Goal: Task Accomplishment & Management: Manage account settings

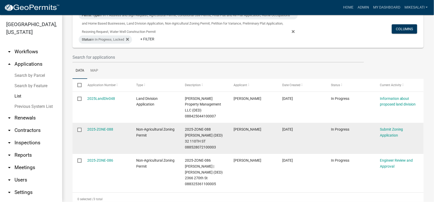
scroll to position [42, 0]
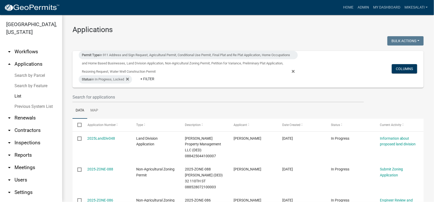
click at [23, 101] on link "Previous System List" at bounding box center [31, 106] width 62 height 10
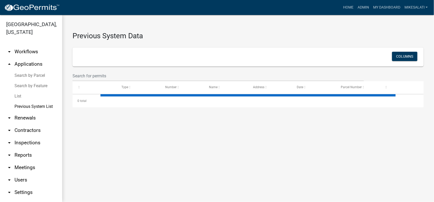
select select "2: 50"
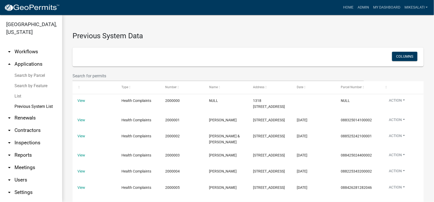
drag, startPoint x: 92, startPoint y: 56, endPoint x: 92, endPoint y: 60, distance: 3.4
click at [92, 56] on div "Columns" at bounding box center [248, 57] width 338 height 11
click at [92, 79] on input "text" at bounding box center [217, 76] width 291 height 11
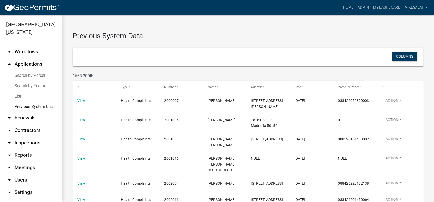
type input "1653 200th"
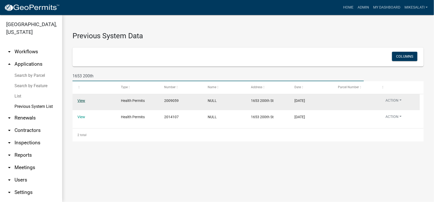
click at [81, 100] on link "View" at bounding box center [81, 101] width 8 height 4
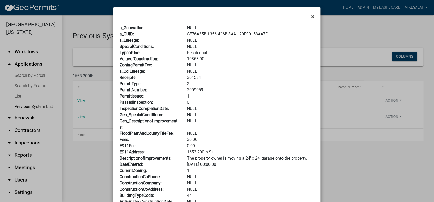
click at [311, 17] on span "×" at bounding box center [312, 16] width 3 height 7
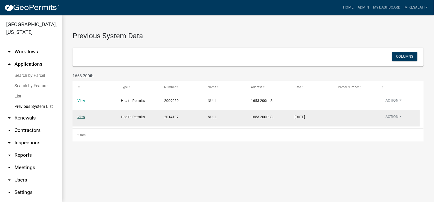
click at [83, 117] on link "View" at bounding box center [81, 117] width 8 height 4
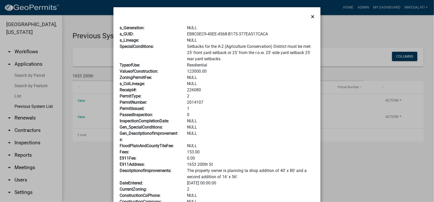
click at [311, 16] on span "×" at bounding box center [312, 16] width 3 height 7
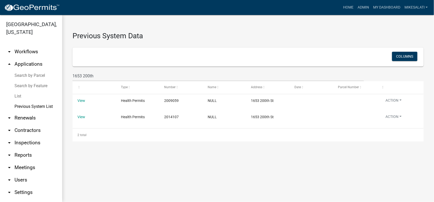
click at [16, 91] on link "List" at bounding box center [31, 96] width 62 height 10
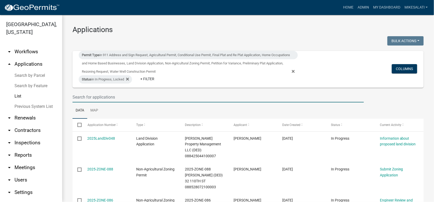
click at [86, 96] on input "text" at bounding box center [217, 97] width 291 height 11
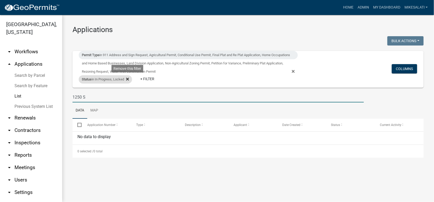
type input "1250 S"
click at [128, 80] on icon at bounding box center [127, 79] width 3 height 3
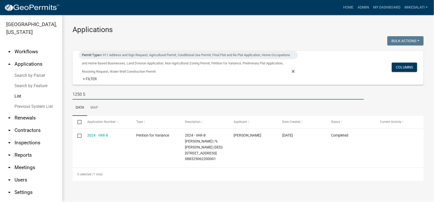
click at [90, 96] on input "1250 S" at bounding box center [217, 94] width 291 height 11
drag, startPoint x: 92, startPoint y: 96, endPoint x: 69, endPoint y: 93, distance: 23.0
click at [69, 93] on div "1250 S" at bounding box center [218, 94] width 299 height 11
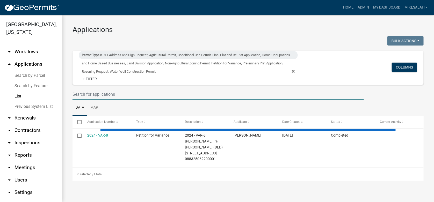
select select "1: 25"
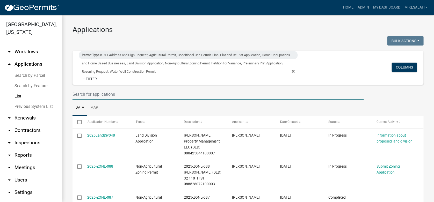
click at [114, 95] on input "text" at bounding box center [217, 94] width 291 height 11
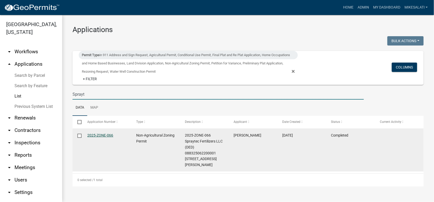
type input "Sprayt"
click at [97, 137] on link "2025-ZONE-066" at bounding box center [100, 135] width 26 height 4
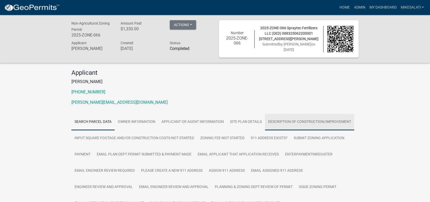
click at [298, 120] on link "Description of Construction/Improvement" at bounding box center [309, 122] width 89 height 17
click at [287, 119] on link "Description of Construction/Improvement" at bounding box center [309, 122] width 89 height 17
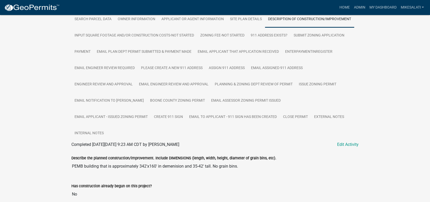
scroll to position [86, 0]
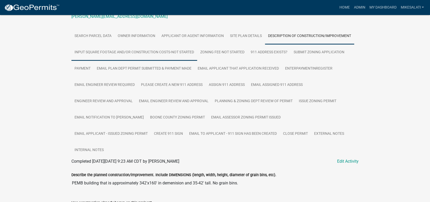
click at [115, 53] on link "Input Square Footage and/or Construction Costs-Not Started" at bounding box center [134, 52] width 126 height 17
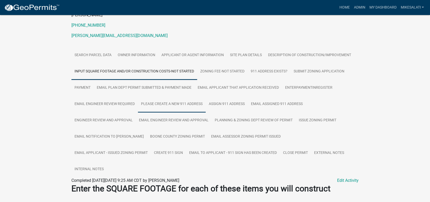
scroll to position [62, 0]
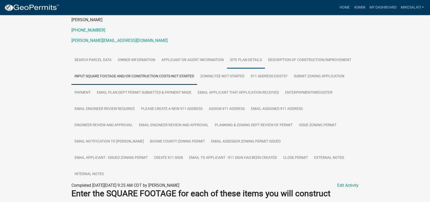
click at [238, 57] on link "Site Plan Details" at bounding box center [246, 60] width 38 height 17
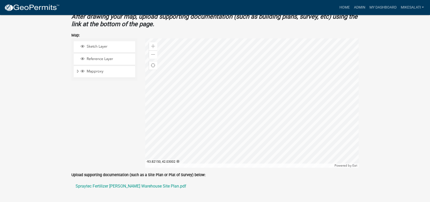
scroll to position [410, 0]
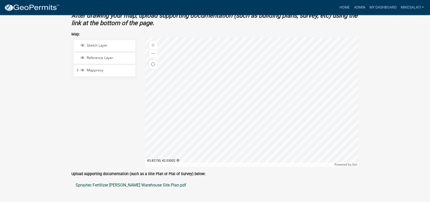
click at [121, 179] on link "Spraytec Fertilizer Boone Warehouse Site Plan.pdf" at bounding box center [214, 185] width 287 height 12
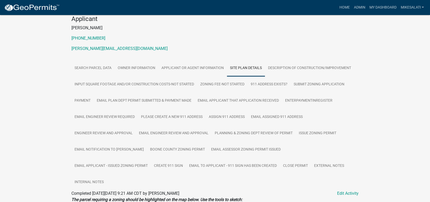
scroll to position [74, 0]
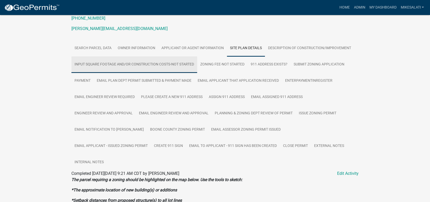
click at [154, 64] on link "Input Square Footage and/or Construction Costs-Not Started" at bounding box center [134, 64] width 126 height 17
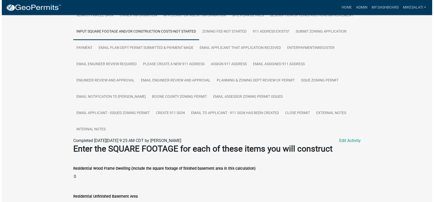
scroll to position [103, 0]
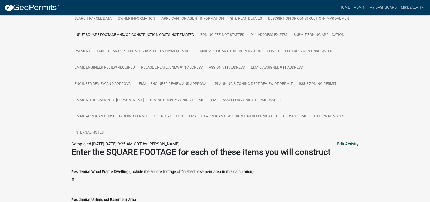
click at [348, 141] on link "Edit Activity" at bounding box center [347, 144] width 21 height 6
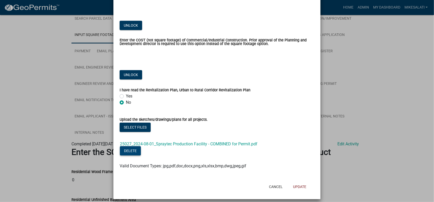
scroll to position [683, 0]
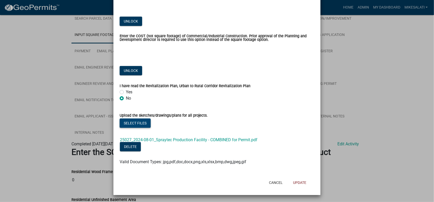
click at [136, 123] on button "Select files" at bounding box center [135, 123] width 31 height 9
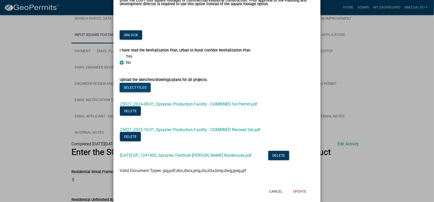
scroll to position [727, 0]
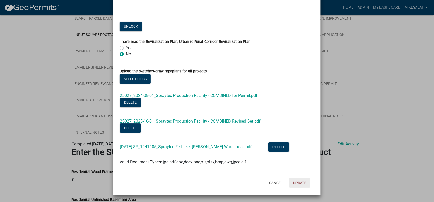
click at [300, 183] on button "Update" at bounding box center [299, 182] width 21 height 9
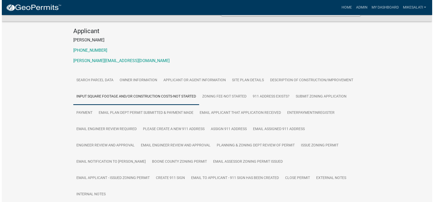
scroll to position [0, 0]
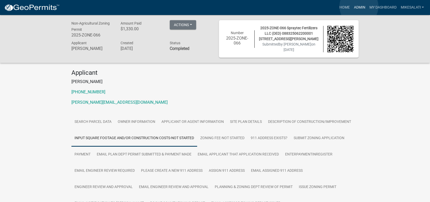
click at [359, 6] on link "Admin" at bounding box center [360, 8] width 16 height 10
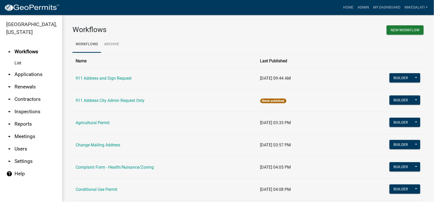
click at [20, 68] on link "arrow_drop_down Applications" at bounding box center [31, 74] width 62 height 12
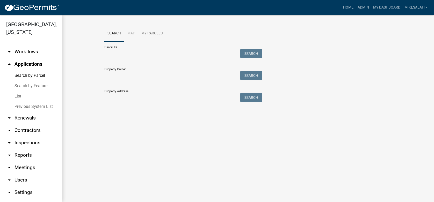
click at [19, 91] on link "List" at bounding box center [31, 96] width 62 height 10
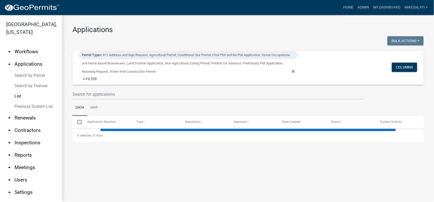
select select "1: 25"
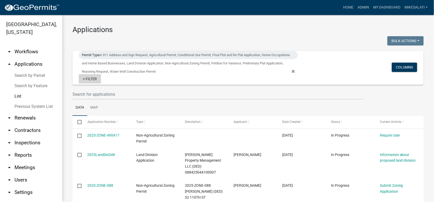
click at [95, 78] on link "+ Filter" at bounding box center [90, 78] width 22 height 9
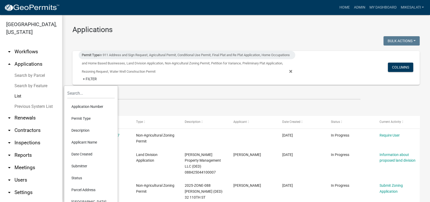
click at [79, 177] on li "Status" at bounding box center [90, 178] width 47 height 12
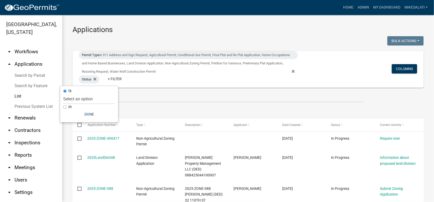
click at [65, 106] on input "in" at bounding box center [64, 106] width 3 height 3
radio input "true"
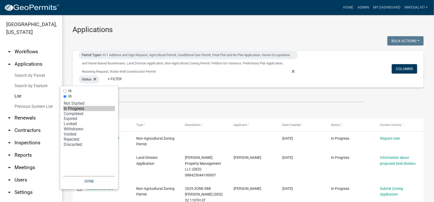
click at [72, 109] on option "In Progress" at bounding box center [89, 108] width 52 height 5
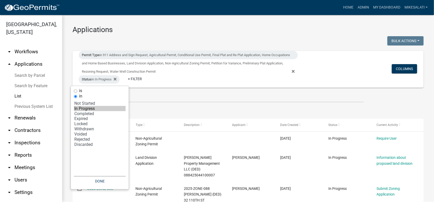
select select "2: '1'"
click at [82, 124] on option "Locked" at bounding box center [100, 124] width 52 height 5
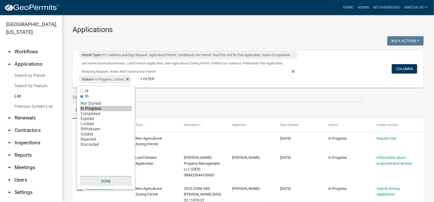
click at [108, 180] on button "Done" at bounding box center [106, 181] width 52 height 9
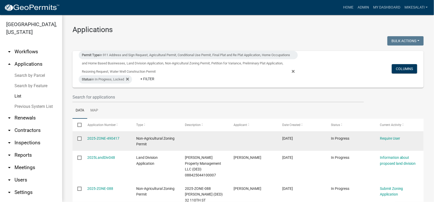
click at [78, 138] on input "checkbox" at bounding box center [78, 138] width 3 height 3
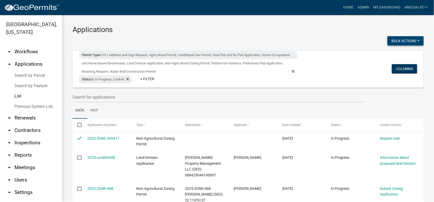
click at [399, 38] on button "Bulk Actions" at bounding box center [405, 40] width 36 height 9
click at [389, 53] on button "Void" at bounding box center [402, 54] width 41 height 12
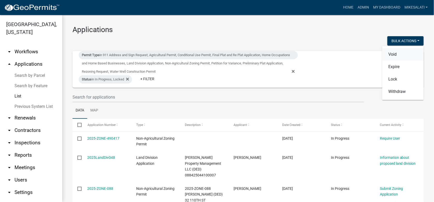
checkbox input "false"
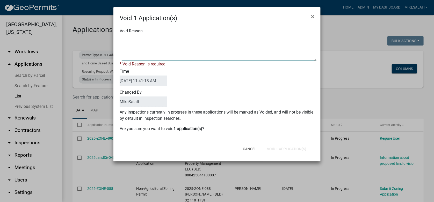
click at [124, 38] on textarea "Void Reason" at bounding box center [219, 48] width 195 height 26
type textarea "."
click at [283, 146] on button "Void 1 Application(s)" at bounding box center [287, 148] width 48 height 9
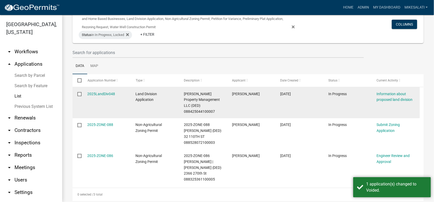
scroll to position [48, 0]
